Goal: Obtain resource: Obtain resource

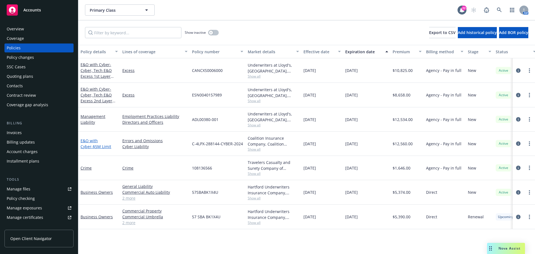
click at [97, 140] on link "E&O with Cyber - $5M Limit" at bounding box center [95, 143] width 31 height 11
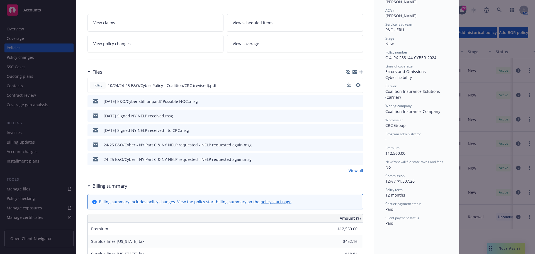
scroll to position [84, 0]
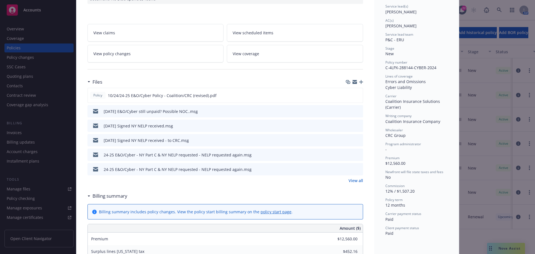
click at [353, 180] on link "View all" at bounding box center [355, 180] width 14 height 6
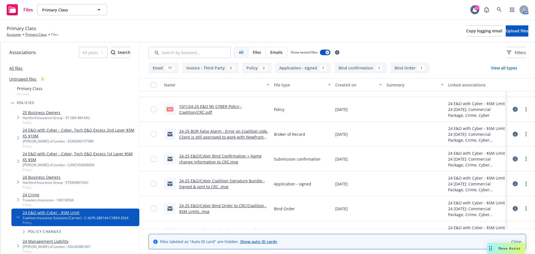
scroll to position [470, 0]
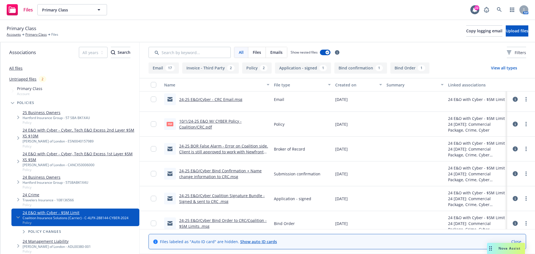
click at [219, 176] on link "24-25 E&O/Cyber Bind Confirmation + Name change information to CRC.msg" at bounding box center [220, 173] width 82 height 11
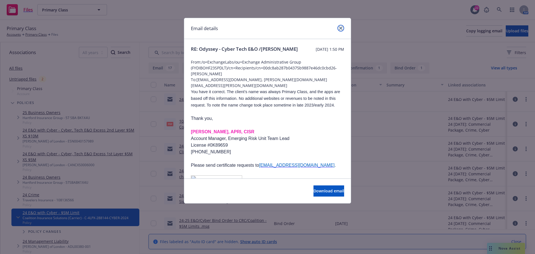
click at [339, 26] on icon "close" at bounding box center [340, 27] width 3 height 3
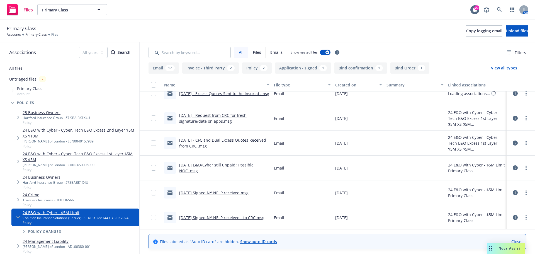
scroll to position [0, 0]
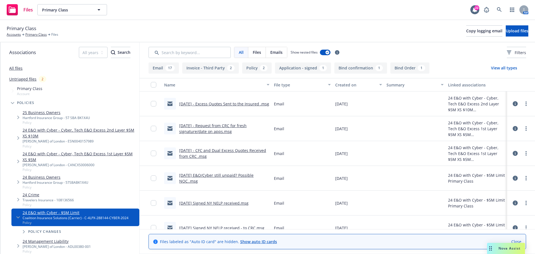
click at [518, 240] on link "Close" at bounding box center [516, 241] width 10 height 6
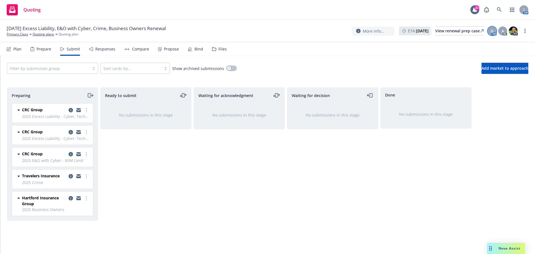
click at [492, 31] on span "D" at bounding box center [491, 31] width 3 height 6
click at [500, 31] on div "A" at bounding box center [502, 30] width 9 height 9
click at [512, 30] on img at bounding box center [512, 30] width 9 height 9
click at [25, 33] on link "Primary Class" at bounding box center [17, 34] width 21 height 5
